Goal: Information Seeking & Learning: Learn about a topic

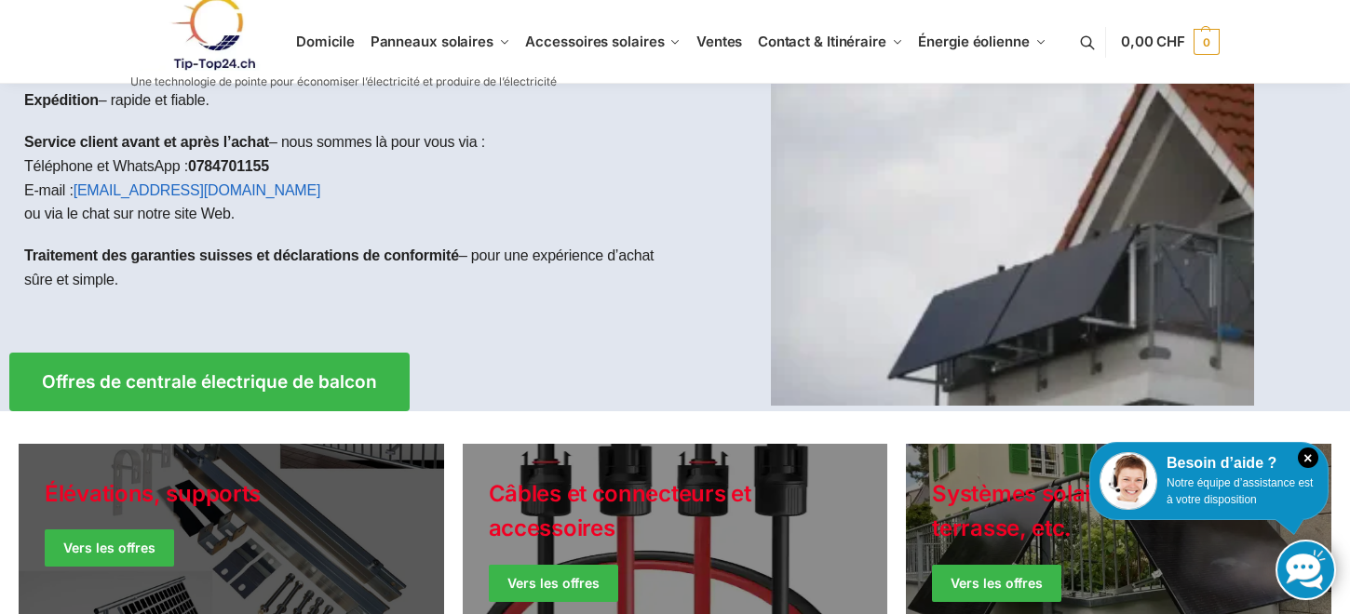
scroll to position [214, 0]
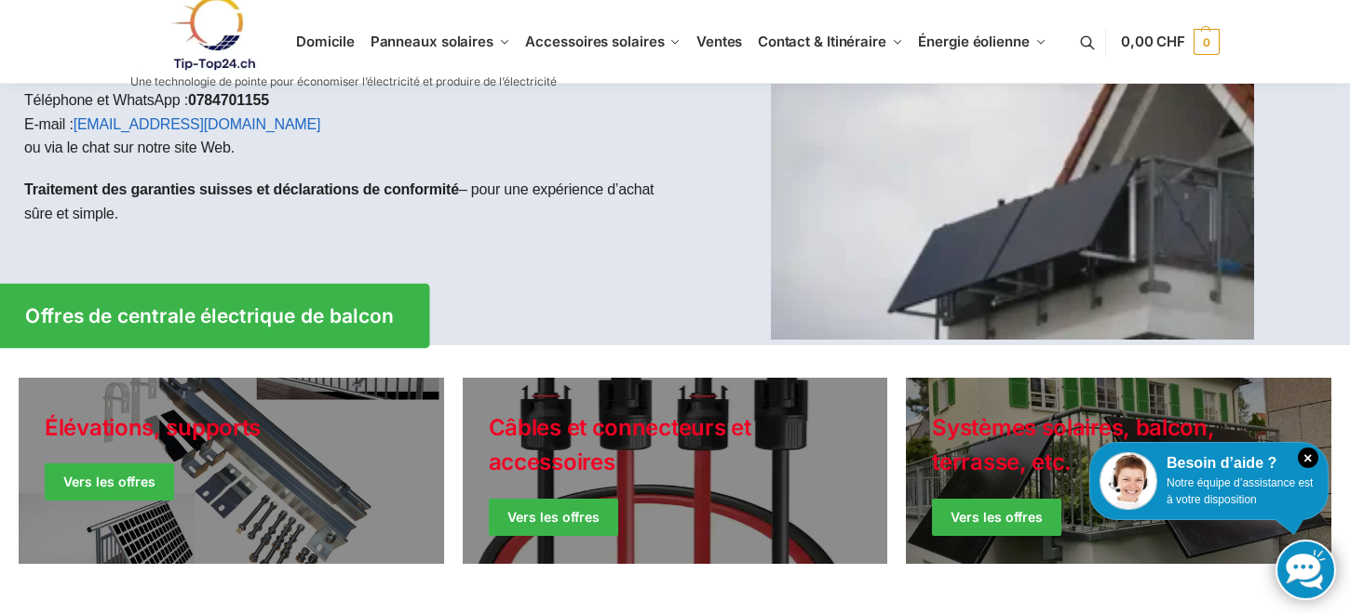
click at [306, 316] on span "Offres de centrale électrique de balcon" at bounding box center [209, 316] width 369 height 20
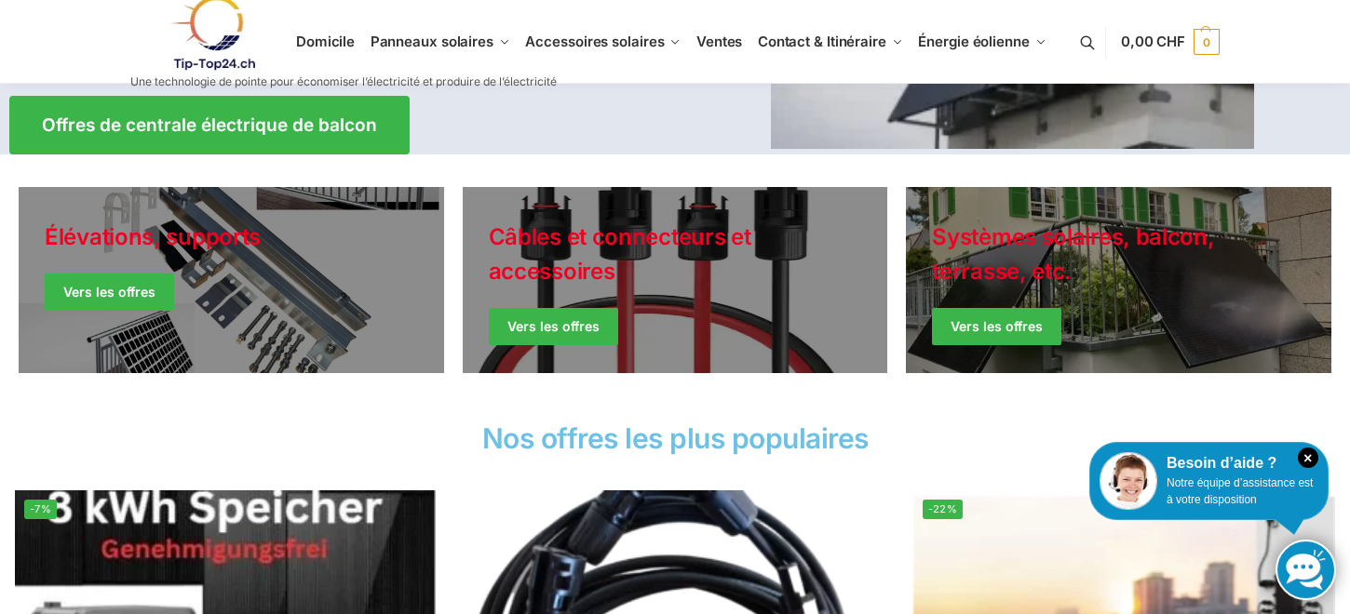
scroll to position [429, 0]
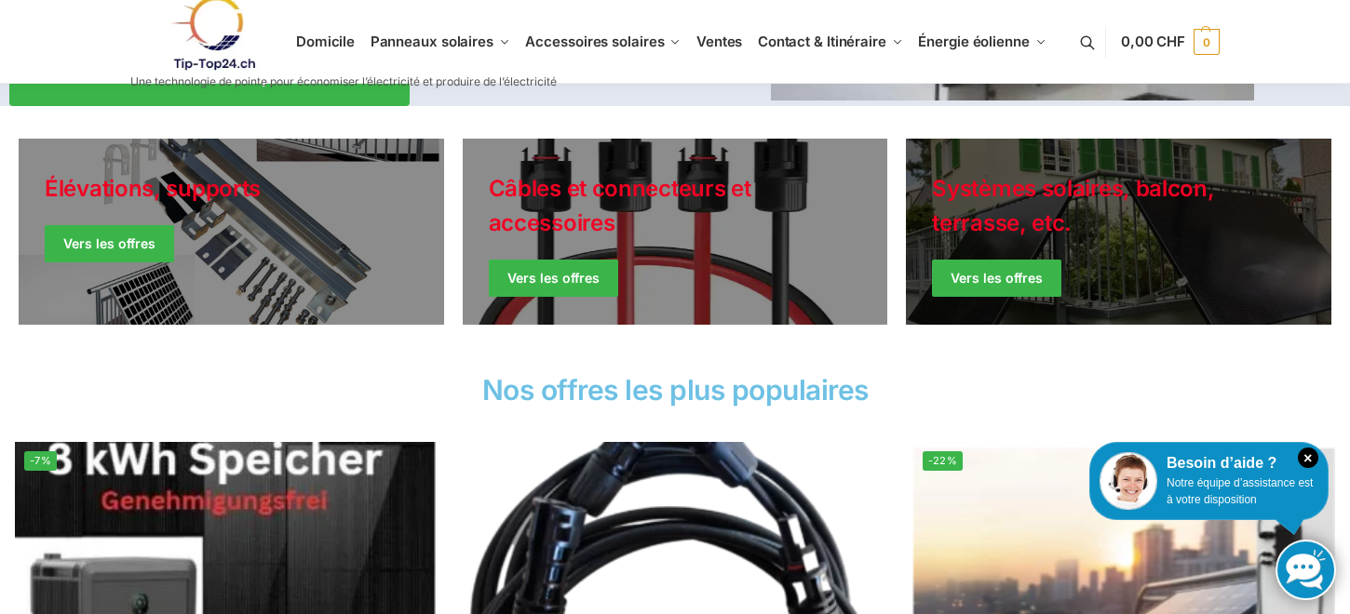
click at [1002, 277] on link "Winter Jackets" at bounding box center [1118, 232] width 425 height 186
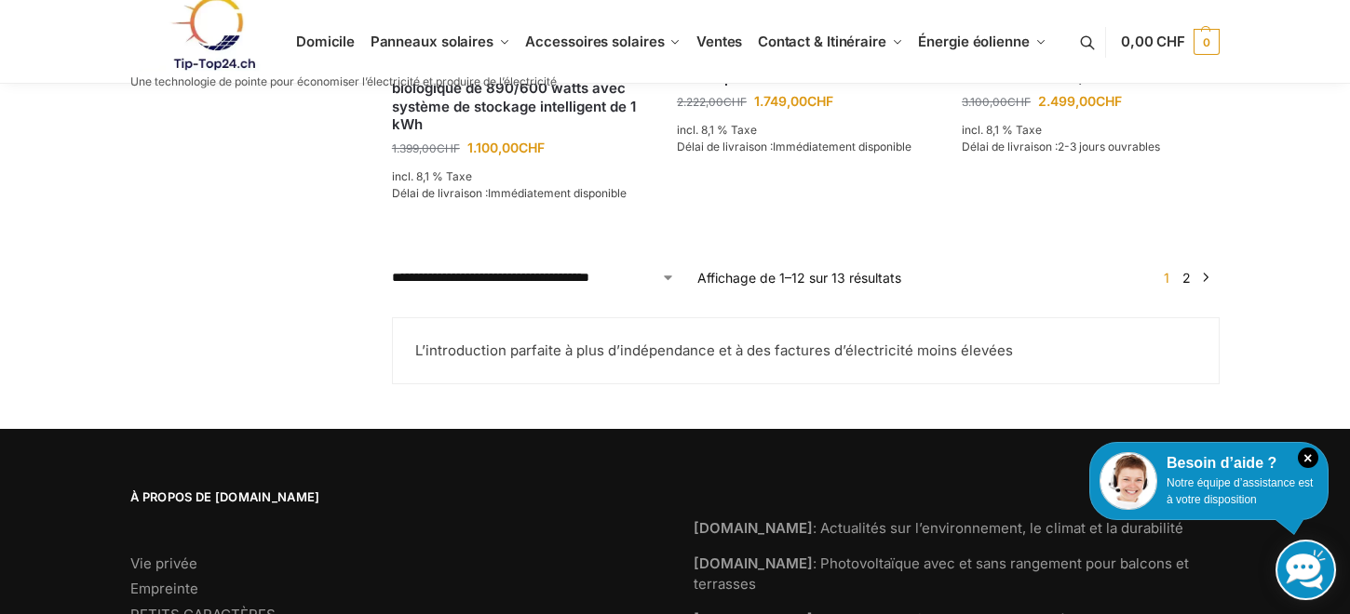
scroll to position [2051, 0]
